Goal: Task Accomplishment & Management: Use online tool/utility

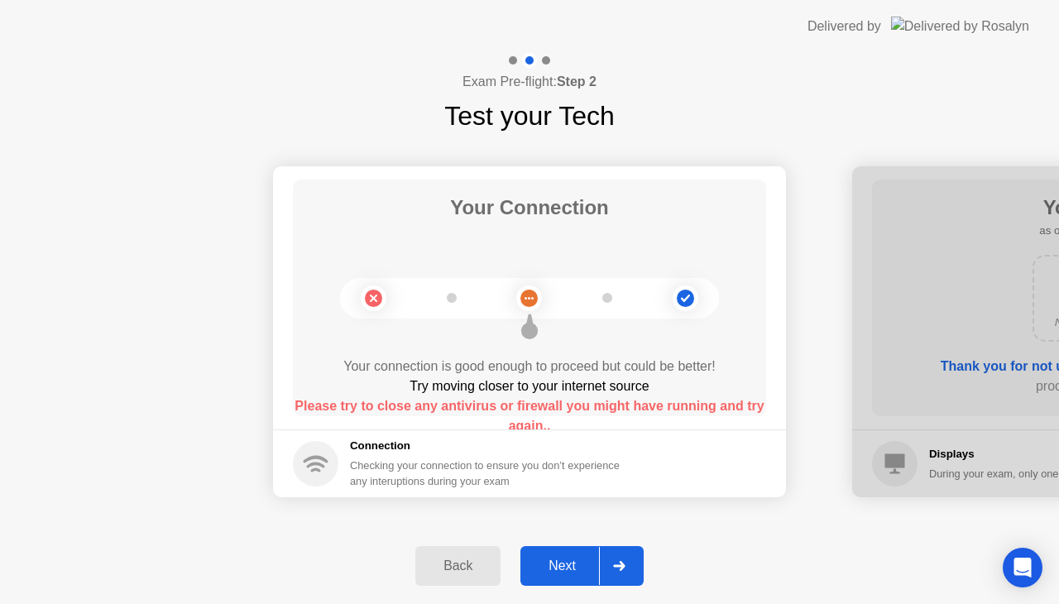
click at [698, 539] on div "Back Next" at bounding box center [529, 566] width 1059 height 76
click at [681, 528] on div "Back Next" at bounding box center [529, 566] width 1059 height 76
click at [552, 562] on div "Next" at bounding box center [562, 565] width 74 height 15
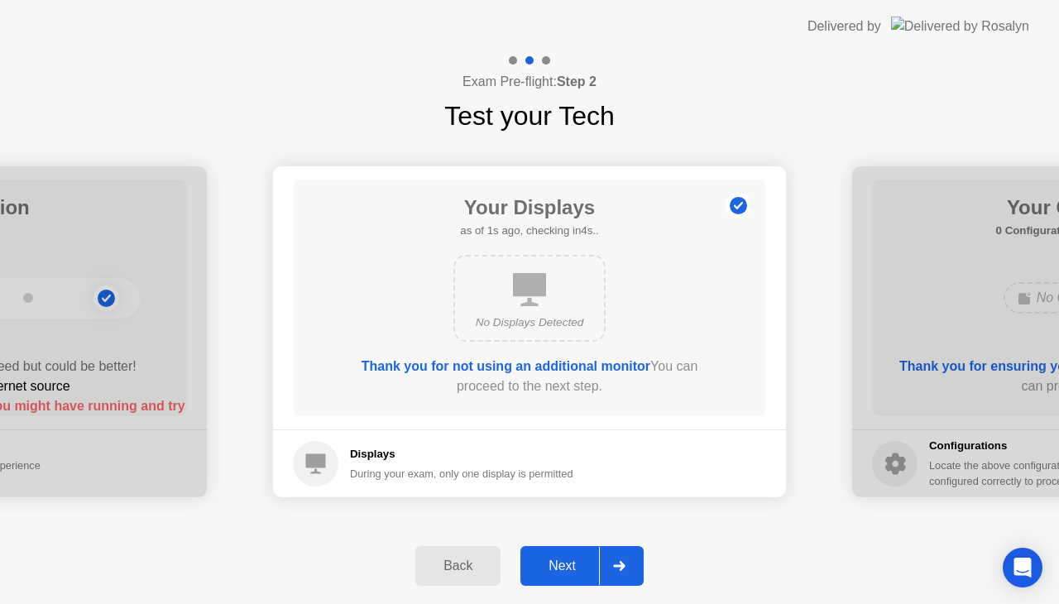
click at [552, 562] on div "Next" at bounding box center [562, 565] width 74 height 15
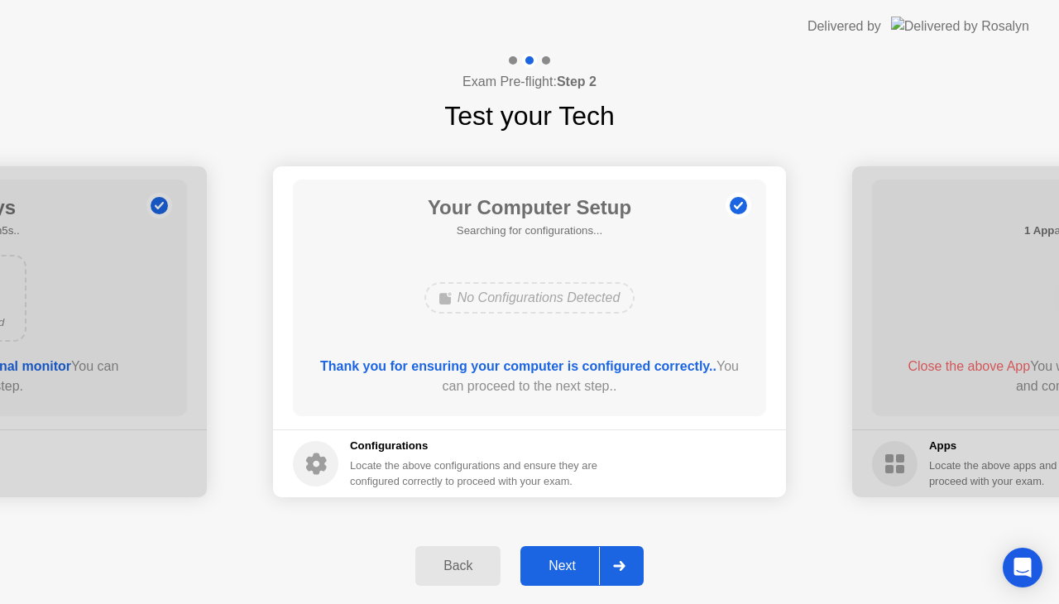
click at [552, 562] on div "Next" at bounding box center [562, 565] width 74 height 15
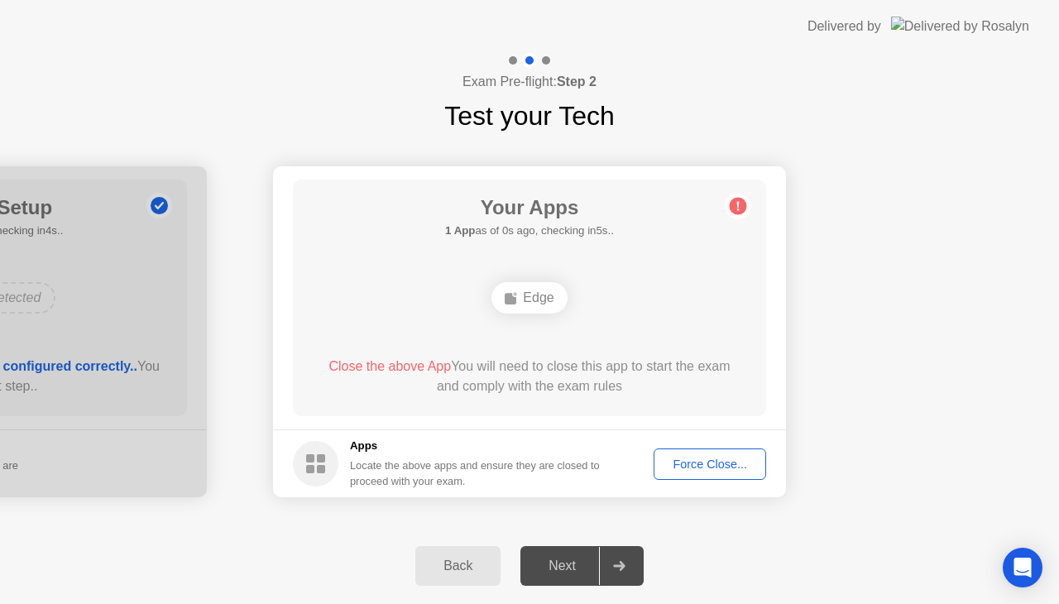
click at [701, 462] on div "Force Close..." at bounding box center [709, 463] width 101 height 13
click at [676, 468] on div "Force Close..." at bounding box center [709, 463] width 101 height 13
click at [674, 461] on div "Force Close..." at bounding box center [709, 463] width 101 height 13
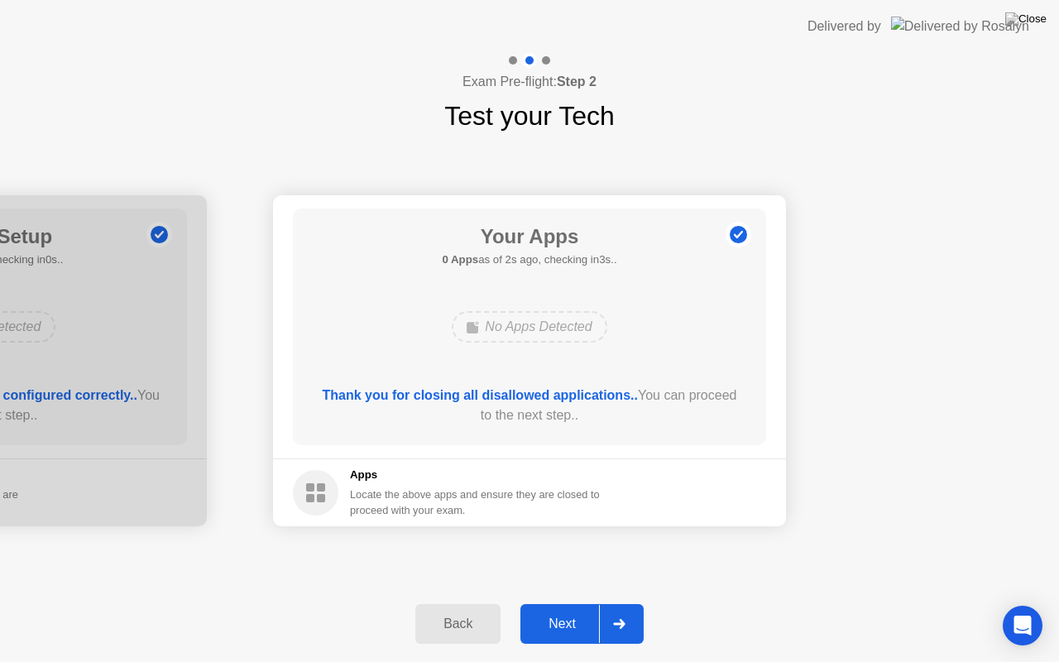
click at [566, 603] on div "Next" at bounding box center [562, 623] width 74 height 15
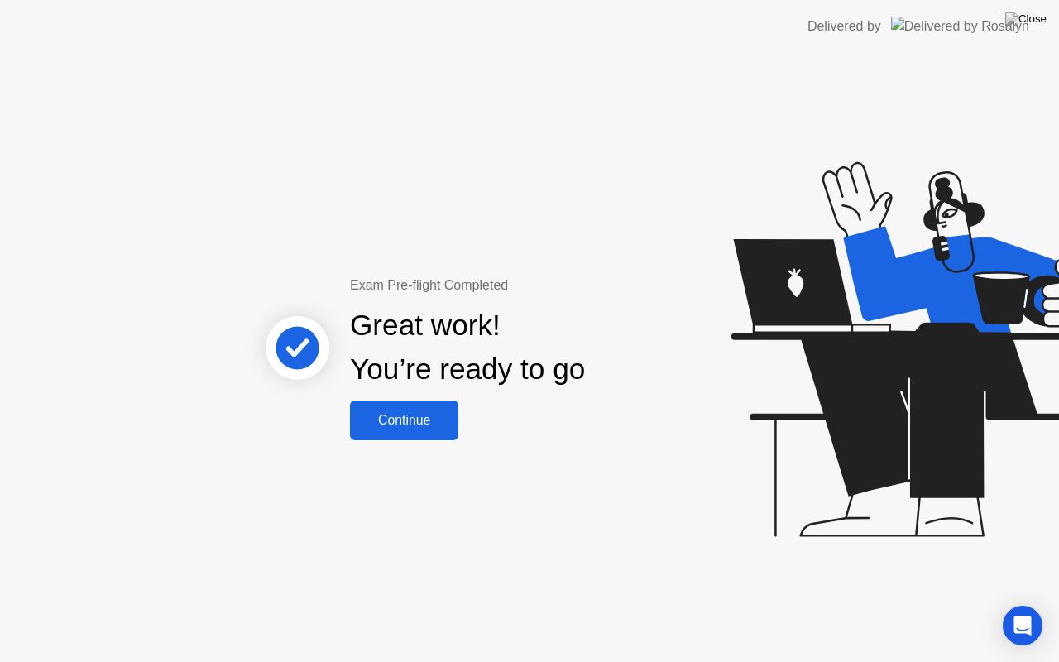
click at [437, 413] on div "Continue" at bounding box center [404, 420] width 98 height 15
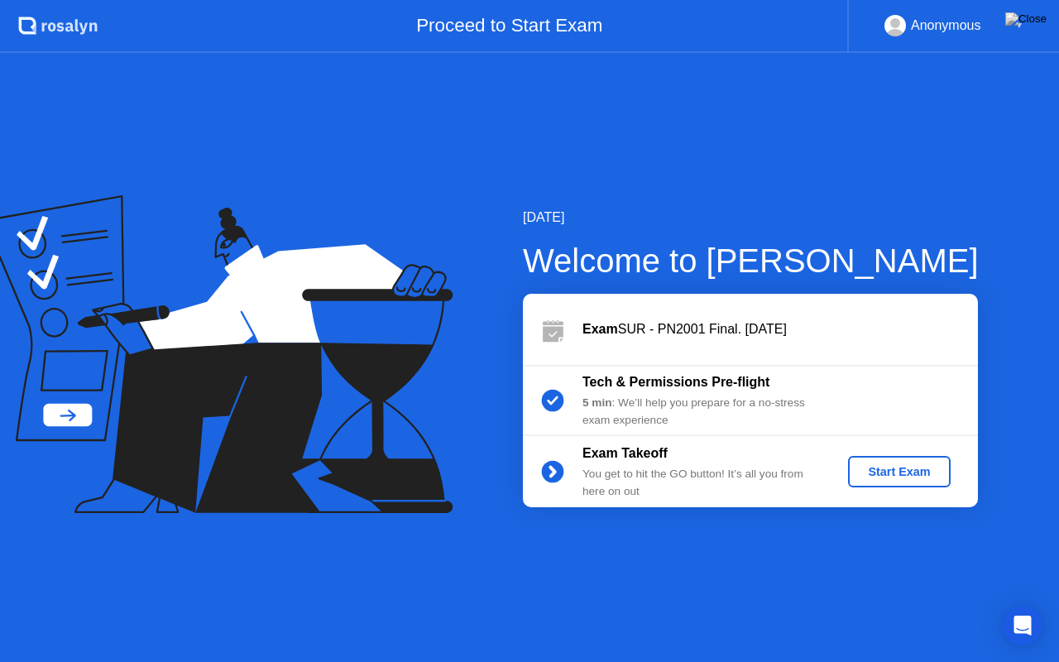
click at [891, 476] on div "Start Exam" at bounding box center [898, 471] width 88 height 13
